Goal: Information Seeking & Learning: Learn about a topic

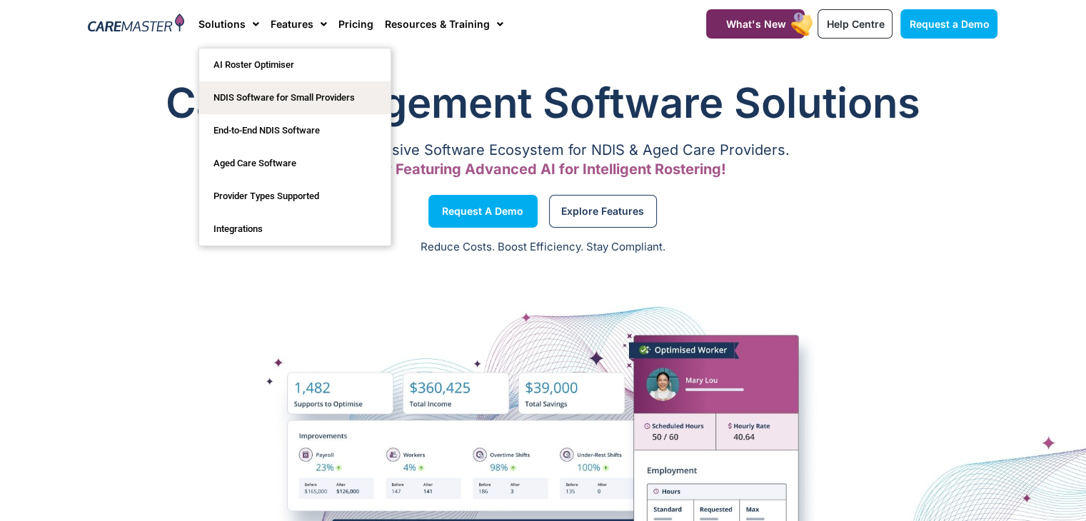
click at [255, 102] on link "NDIS Software for Small Providers" at bounding box center [294, 97] width 191 height 33
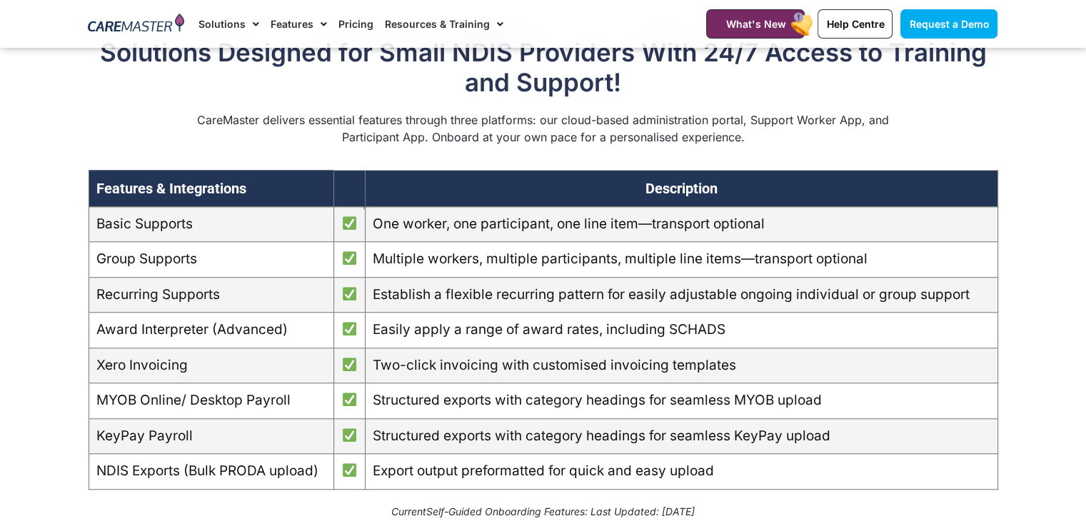
scroll to position [1164, 0]
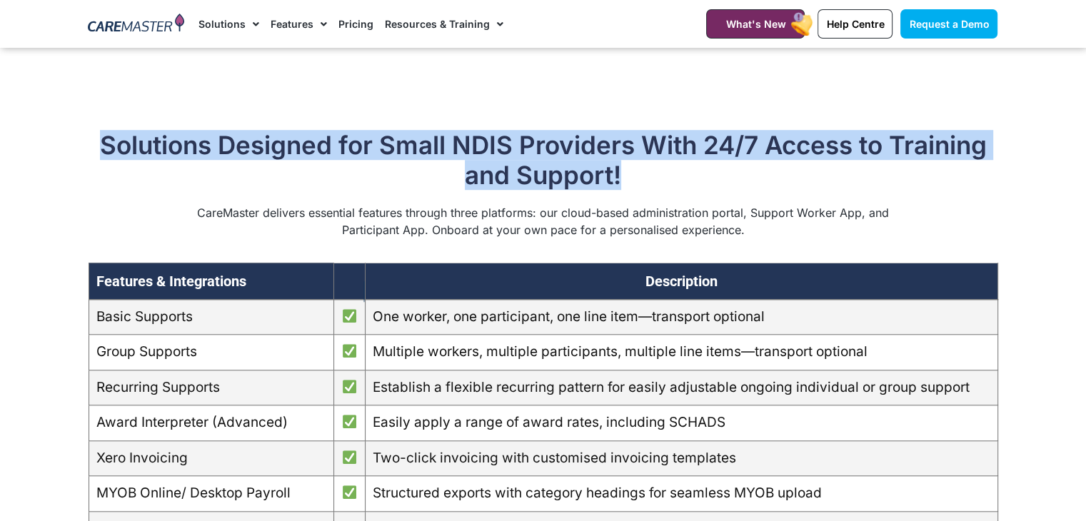
drag, startPoint x: 623, startPoint y: 191, endPoint x: 100, endPoint y: 166, distance: 523.2
click at [99, 155] on h2 "Solutions Designed for Small NDIS Providers With 24/7 Access to Training and Su…" at bounding box center [544, 160] width 910 height 60
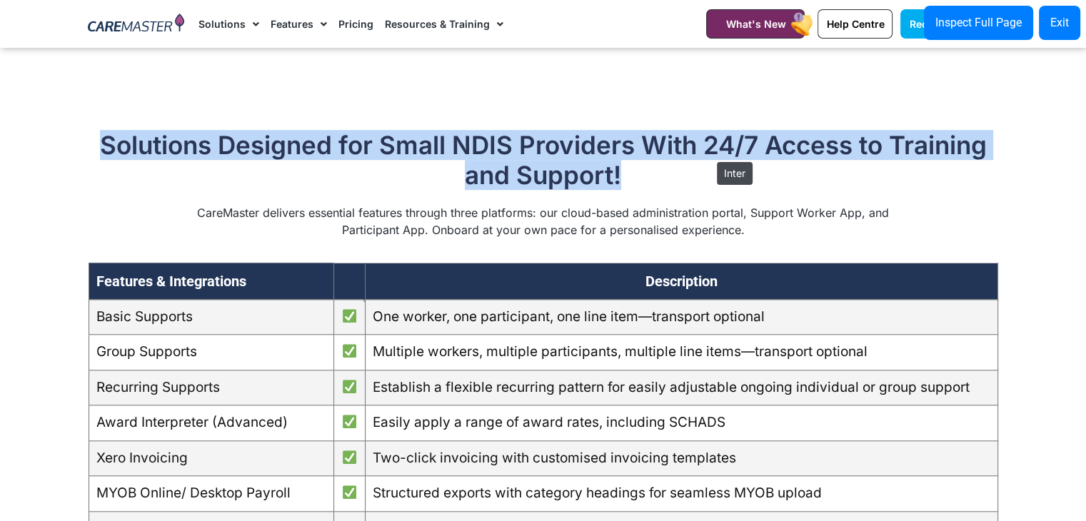
click at [710, 155] on h2 "Solutions Designed for Small NDIS Providers With 24/7 Access to Training and Su…" at bounding box center [544, 160] width 910 height 60
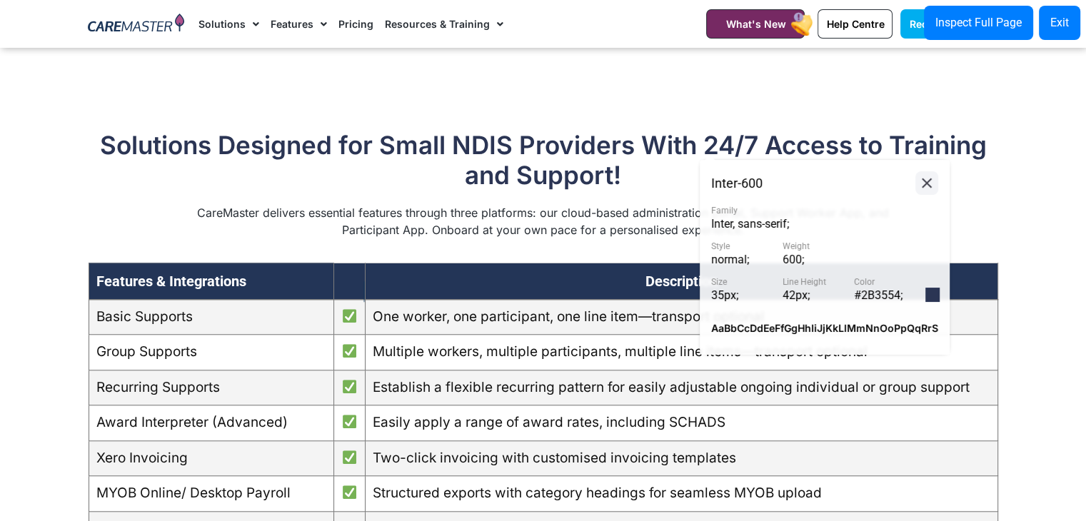
click at [918, 185] on icon at bounding box center [926, 183] width 17 height 18
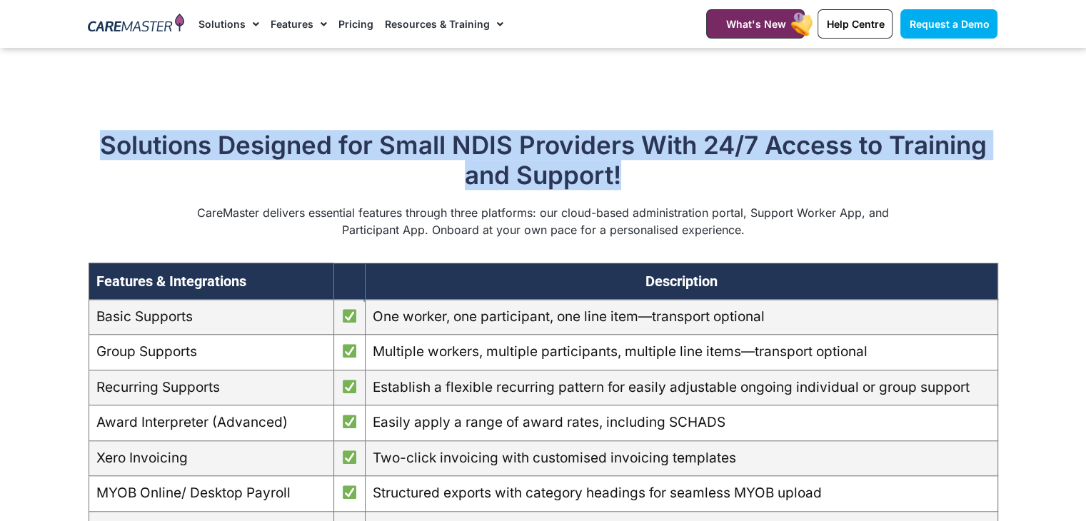
drag, startPoint x: 640, startPoint y: 199, endPoint x: 97, endPoint y: 169, distance: 543.4
click at [97, 169] on h2 "Solutions Designed for Small NDIS Providers With 24/7 Access to Training and Su…" at bounding box center [544, 160] width 910 height 60
copy h2 "Solutions Designed for Small NDIS Providers With 24/7 Access to Training and Su…"
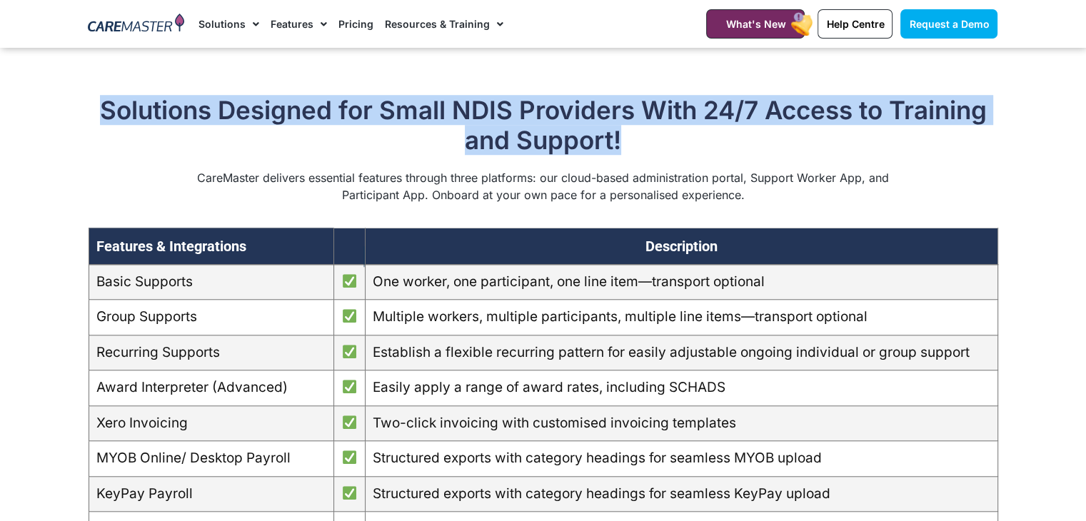
scroll to position [1162, 0]
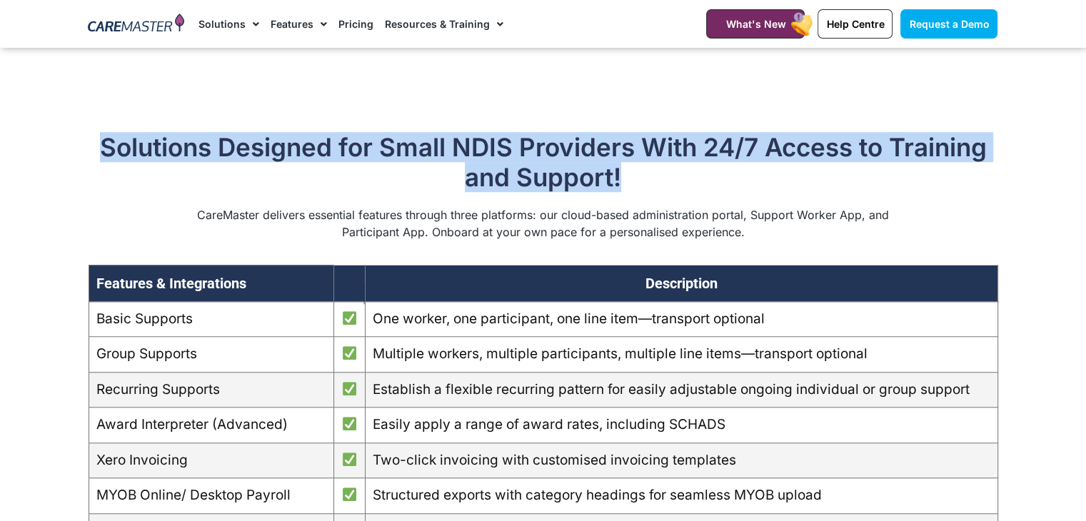
copy h2 "Solutions Designed for Small NDIS Providers With 24/7 Access to Training and Su…"
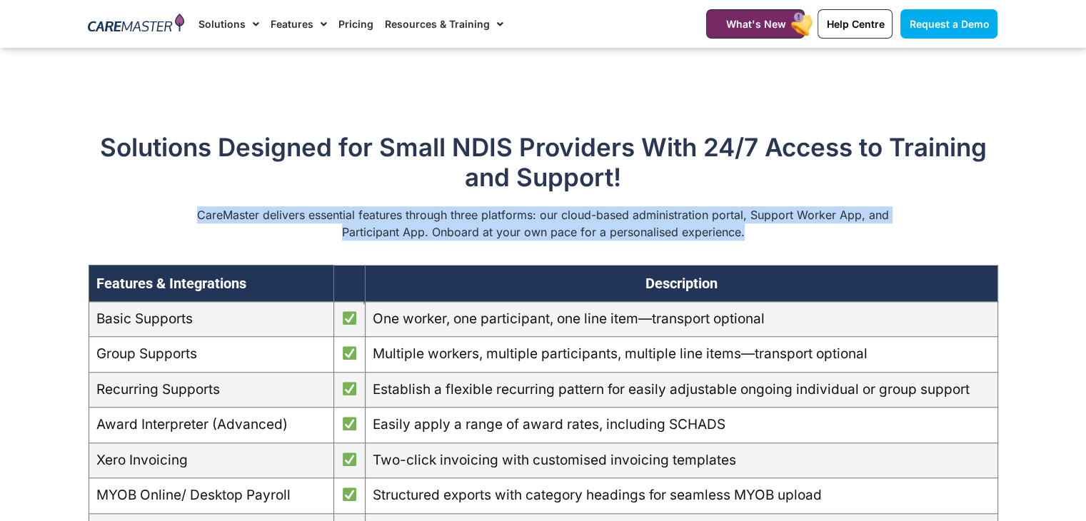
drag, startPoint x: 757, startPoint y: 255, endPoint x: 190, endPoint y: 231, distance: 567.3
click at [190, 231] on div "CareMaster delivers essential features through three platforms: our cloud-based…" at bounding box center [544, 223] width 910 height 34
copy p "CareMaster delivers essential features through three platforms: our cloud-based…"
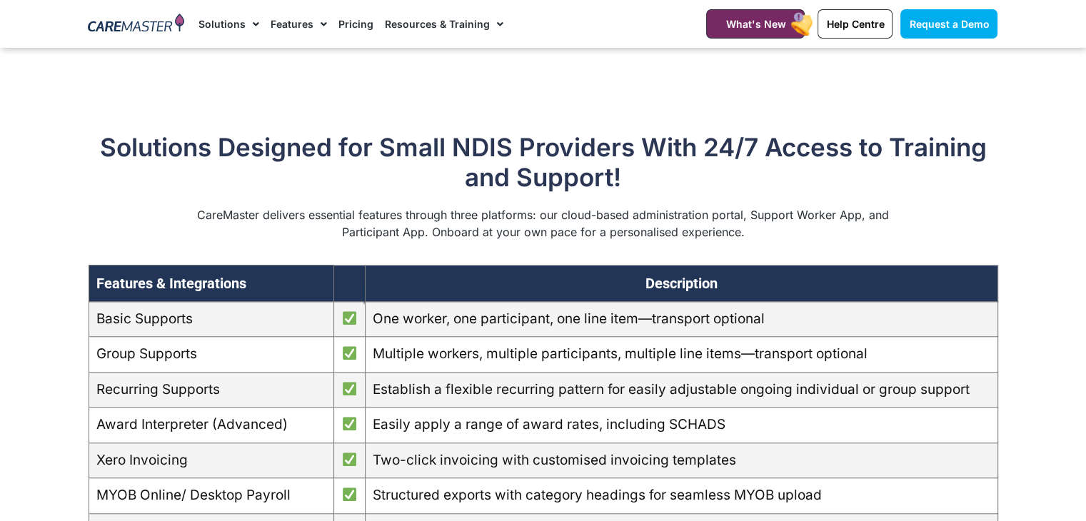
click at [885, 188] on h2 "Solutions Designed for Small NDIS Providers With 24/7 Access to Training and Su…" at bounding box center [544, 162] width 910 height 60
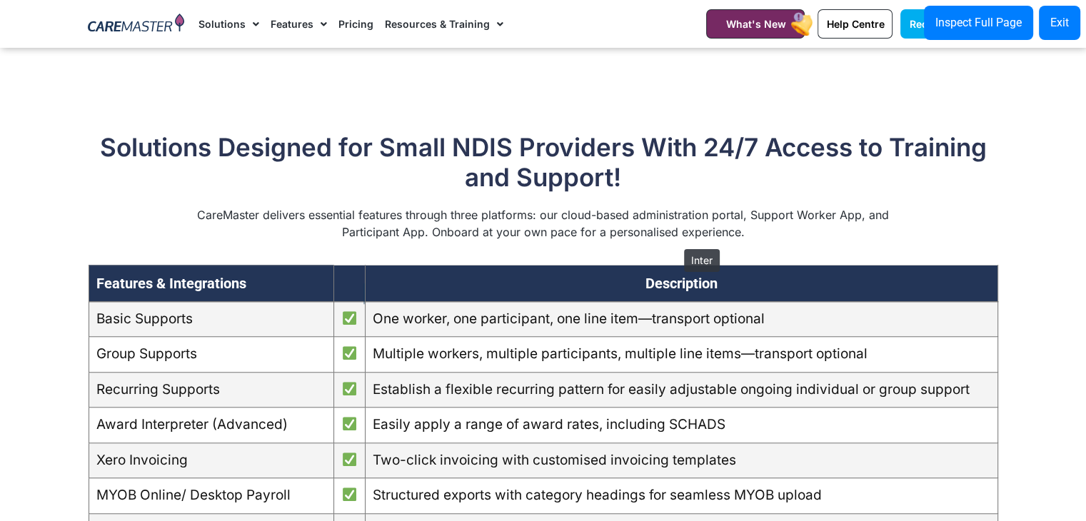
click at [677, 241] on p "CareMaster delivers essential features through three platforms: our cloud-based…" at bounding box center [543, 223] width 695 height 34
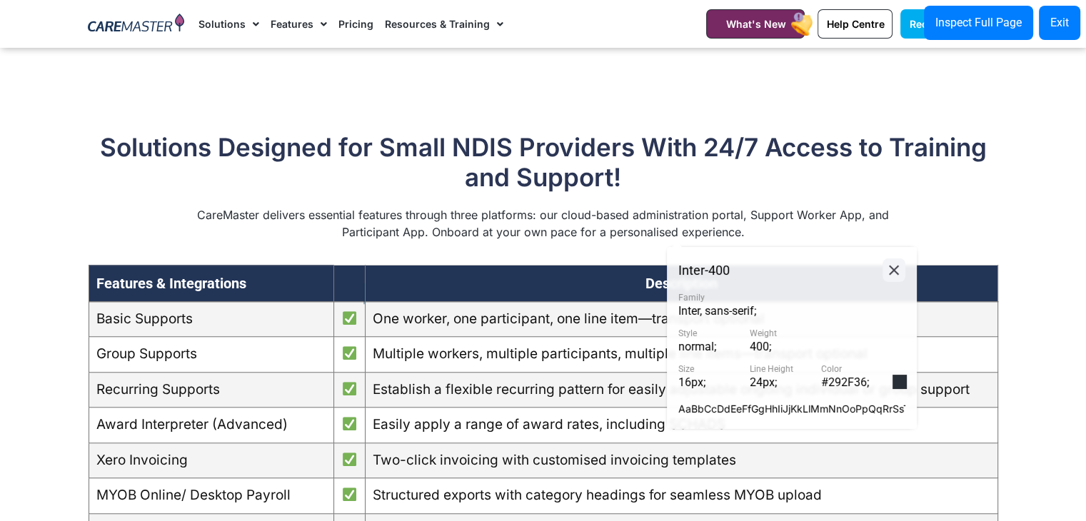
click at [885, 276] on button at bounding box center [893, 270] width 23 height 24
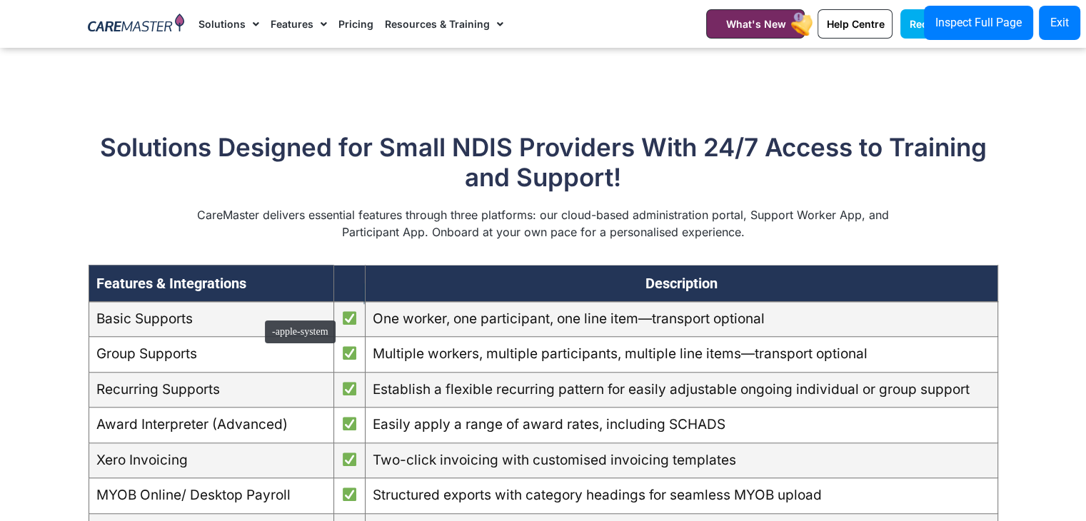
click at [258, 301] on th "Features & Integrations" at bounding box center [211, 283] width 245 height 36
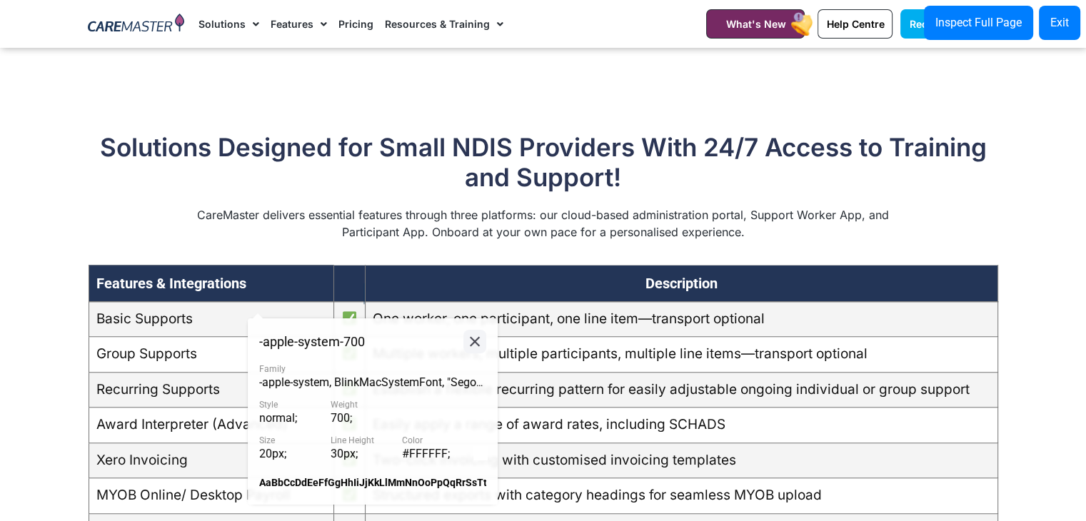
click at [477, 341] on icon at bounding box center [474, 342] width 17 height 18
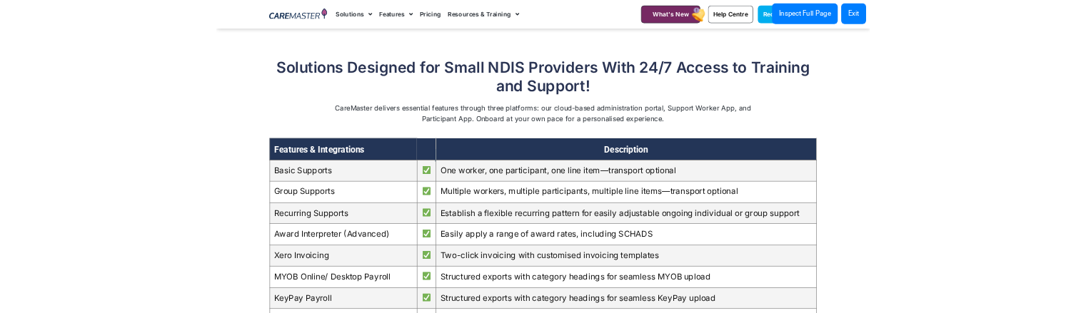
scroll to position [1168, 0]
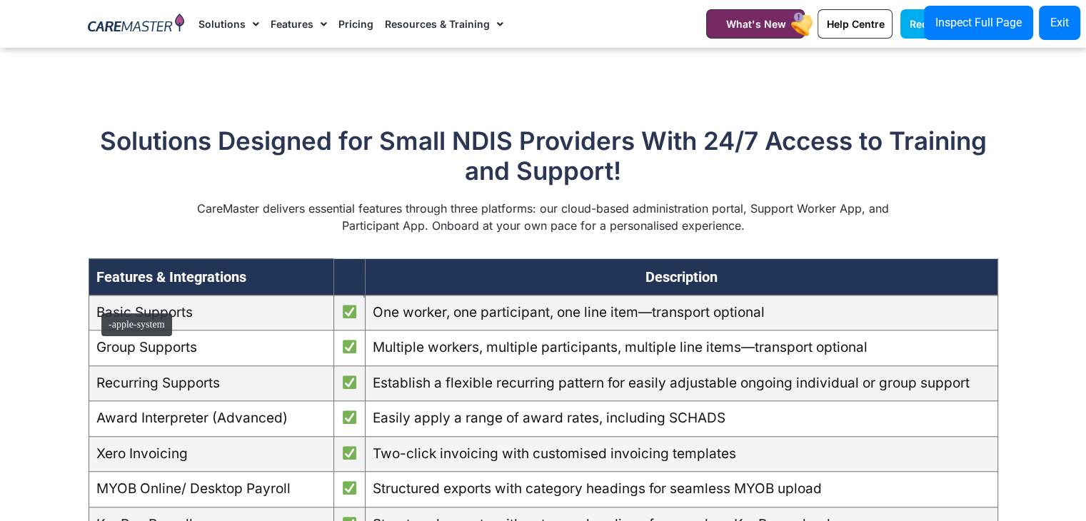
drag, startPoint x: 262, startPoint y: 300, endPoint x: 94, endPoint y: 306, distance: 167.9
click at [94, 295] on th "Features & Integrations" at bounding box center [211, 276] width 245 height 36
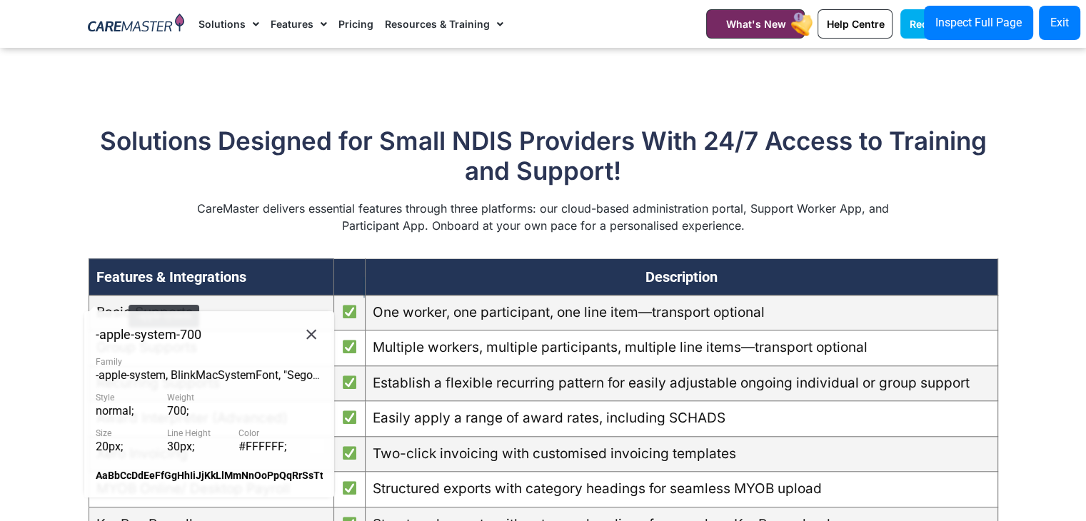
copy th "Features & Integrations"
click at [311, 331] on icon at bounding box center [311, 335] width 17 height 18
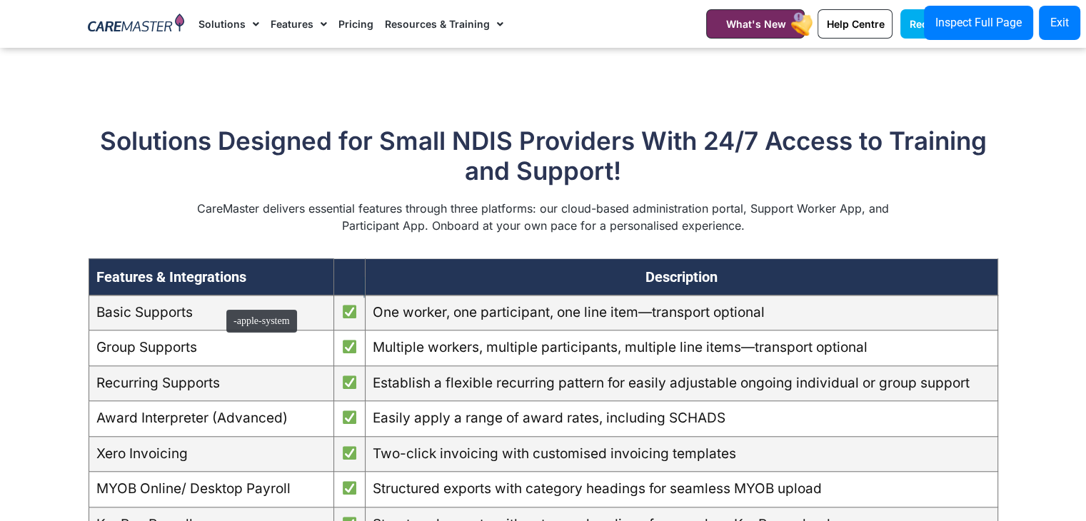
copy th "Features & Integrations"
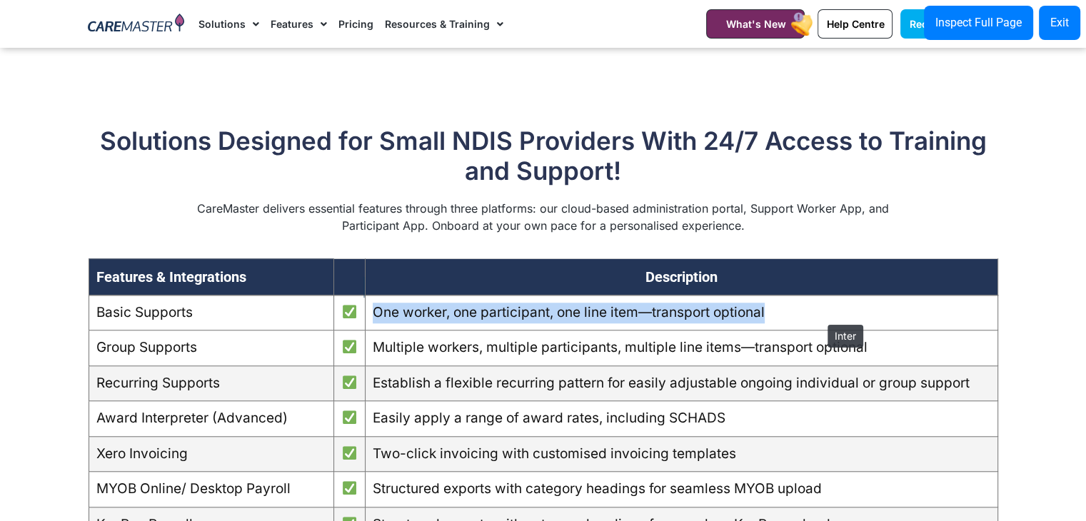
drag, startPoint x: 374, startPoint y: 336, endPoint x: 820, endPoint y: 318, distance: 446.6
click at [820, 318] on td "One worker, one participant, one line item—transport optional" at bounding box center [681, 313] width 633 height 36
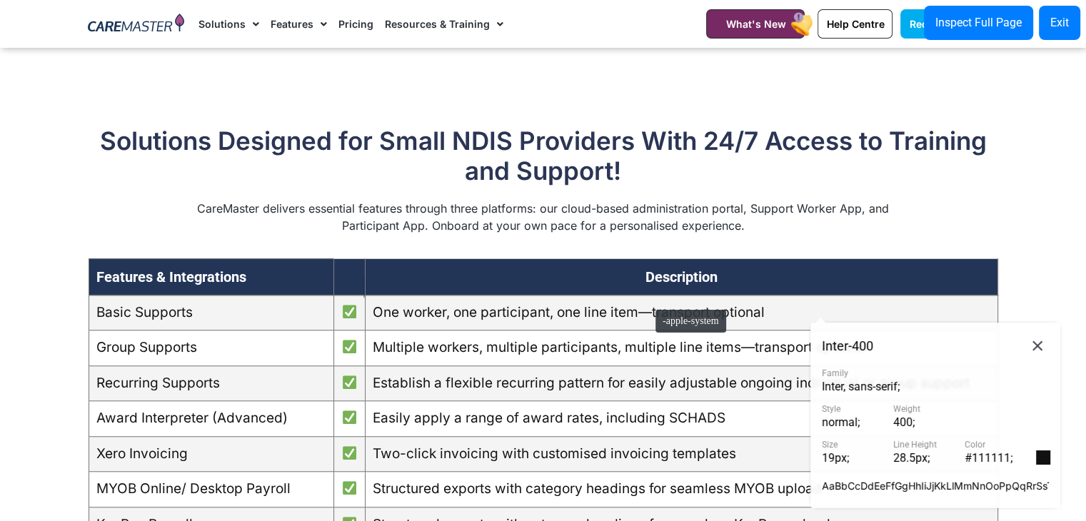
click at [648, 295] on th "Description" at bounding box center [681, 276] width 633 height 36
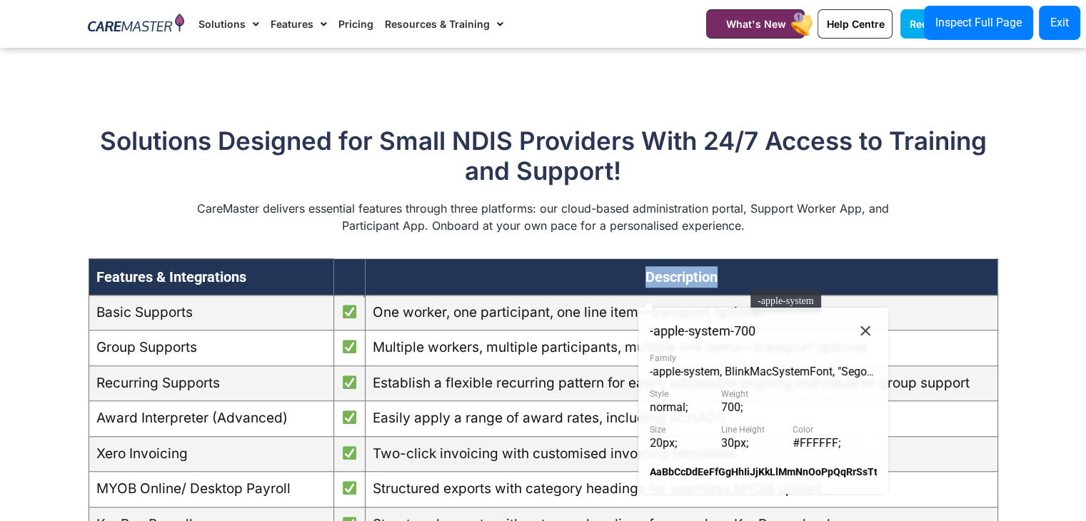
drag, startPoint x: 641, startPoint y: 295, endPoint x: 743, endPoint y: 283, distance: 102.8
click at [743, 283] on th "Description" at bounding box center [681, 276] width 633 height 36
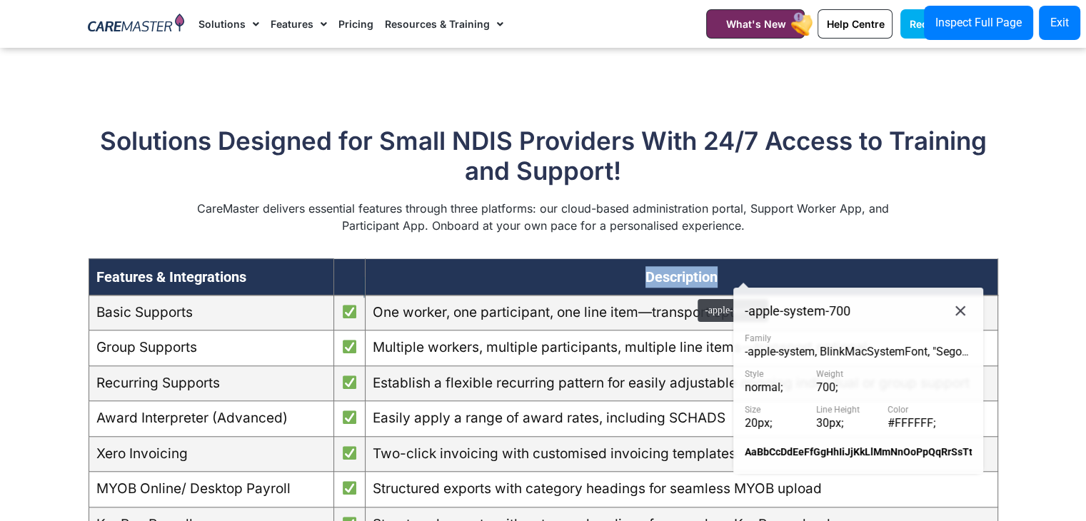
copy th "Description"
click at [952, 322] on button at bounding box center [960, 311] width 23 height 24
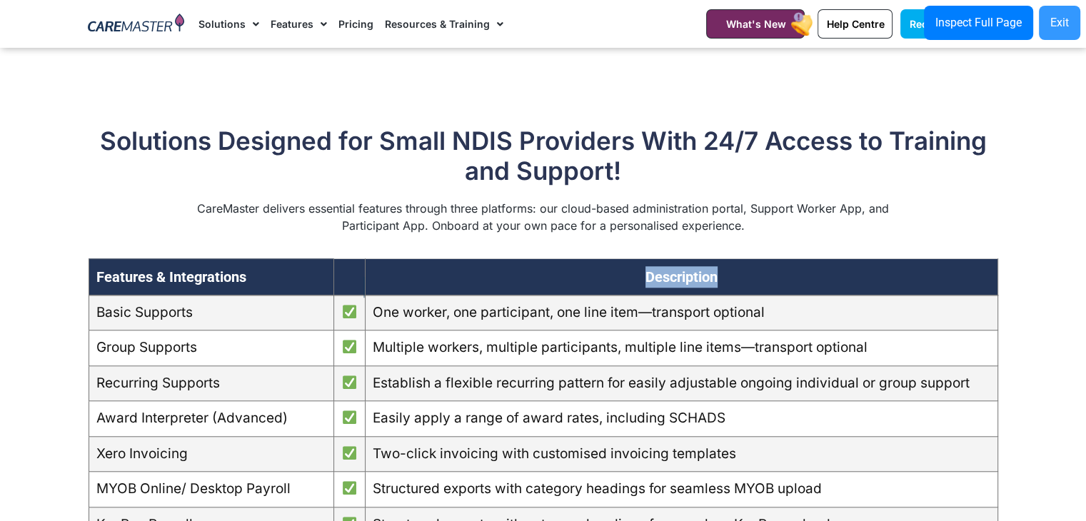
click at [1065, 29] on div "Exit" at bounding box center [1059, 22] width 19 height 17
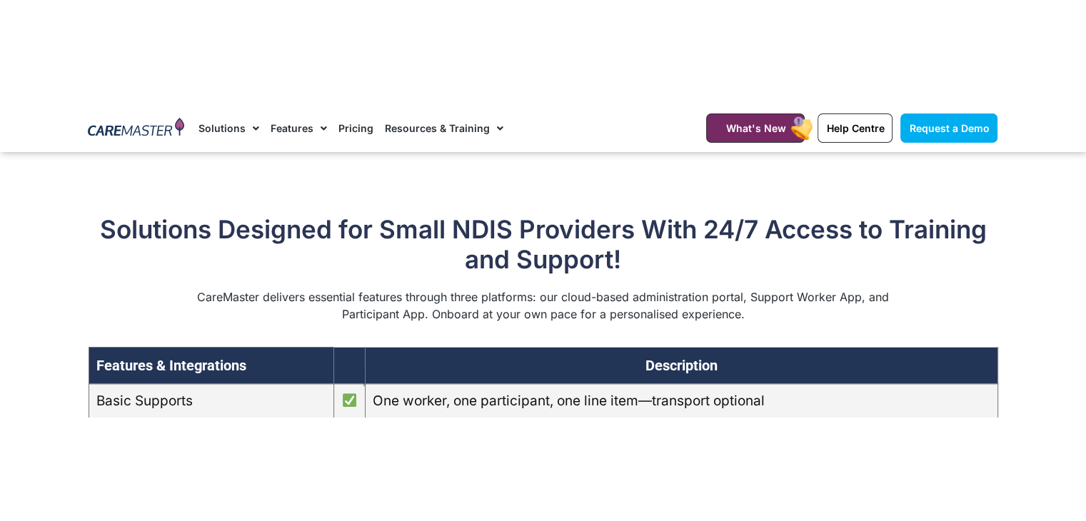
scroll to position [1168, 0]
